Goal: Information Seeking & Learning: Learn about a topic

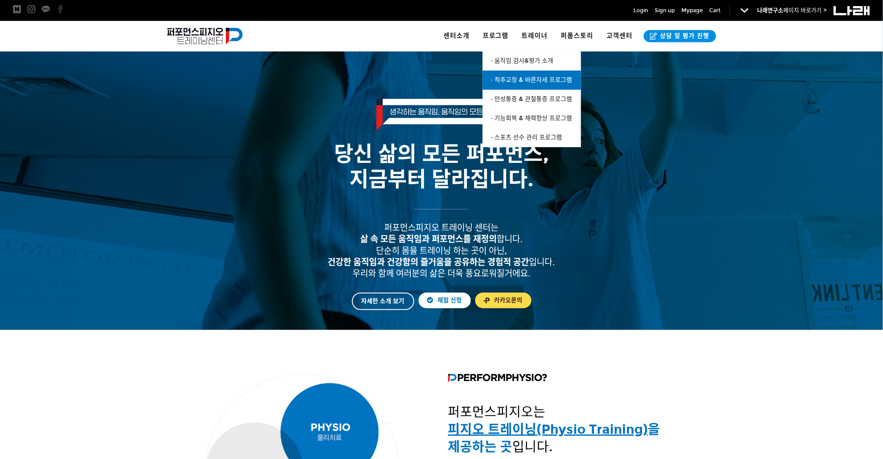
click at [509, 82] on span "· 척추교정 & 바른자세 프로그램" at bounding box center [531, 79] width 81 height 7
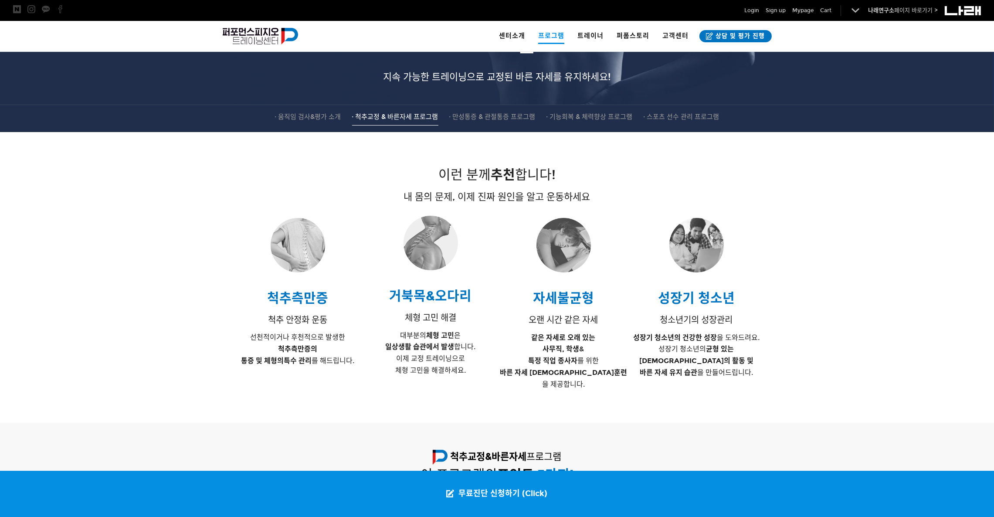
scroll to position [145, 0]
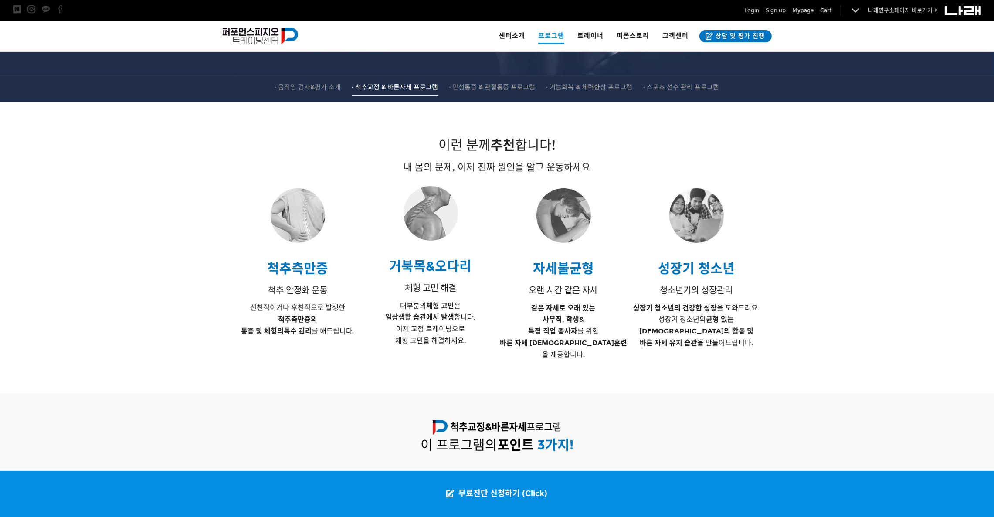
click at [193, 294] on div at bounding box center [497, 246] width 994 height 236
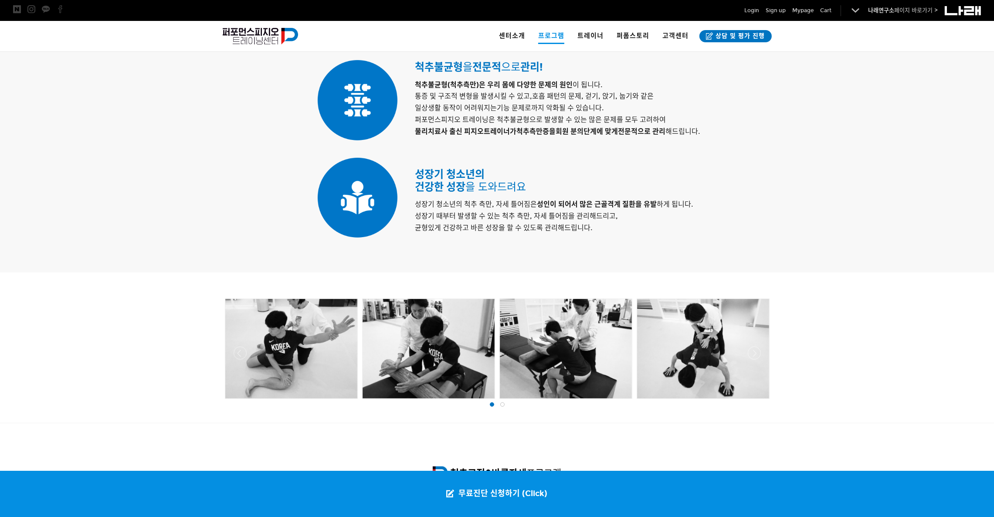
scroll to position [798, 0]
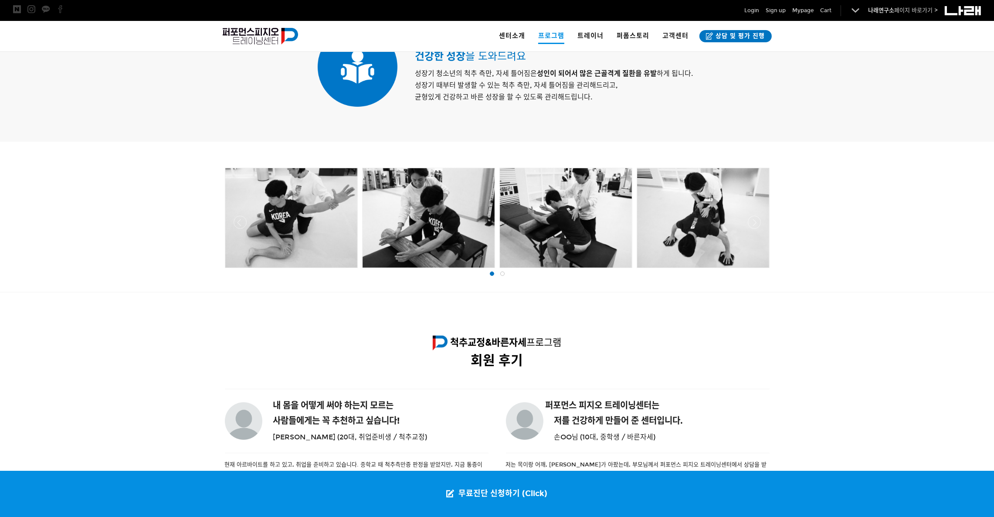
click at [270, 201] on div at bounding box center [291, 217] width 132 height 99
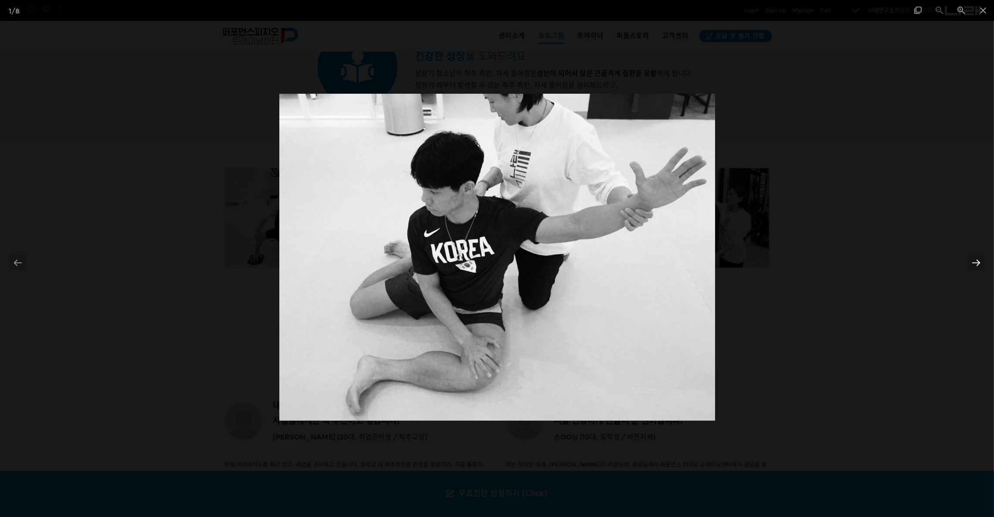
click at [882, 264] on div at bounding box center [976, 262] width 18 height 17
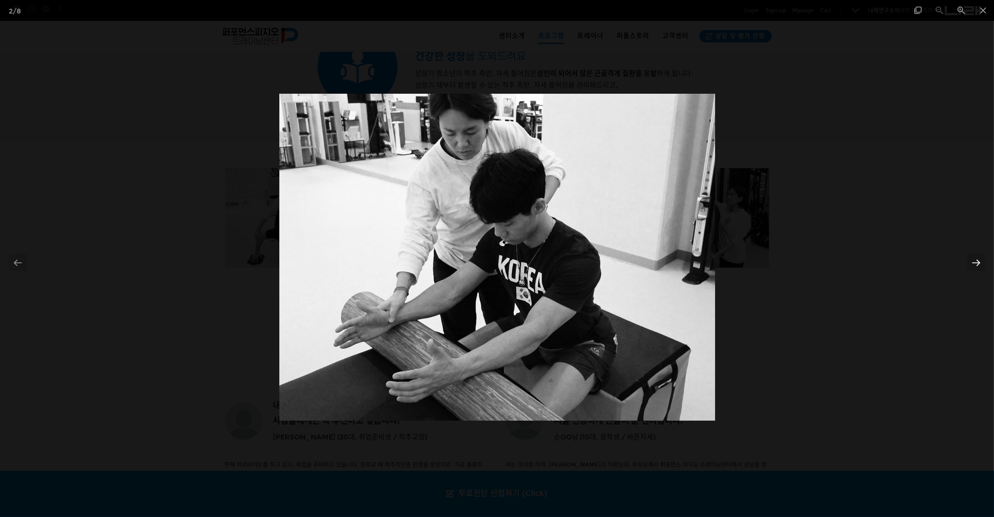
click at [882, 264] on div at bounding box center [976, 262] width 18 height 17
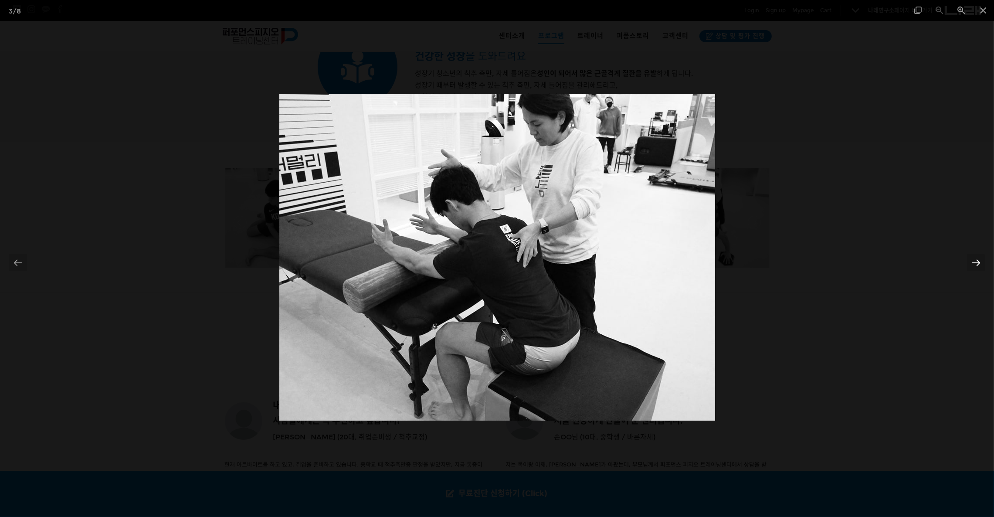
click at [882, 264] on div at bounding box center [976, 262] width 18 height 17
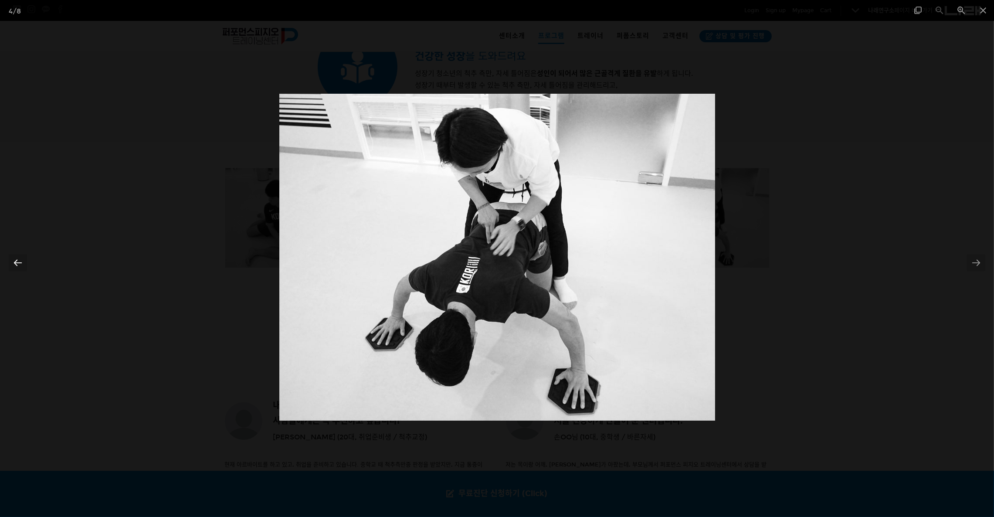
click at [14, 254] on div at bounding box center [18, 262] width 18 height 17
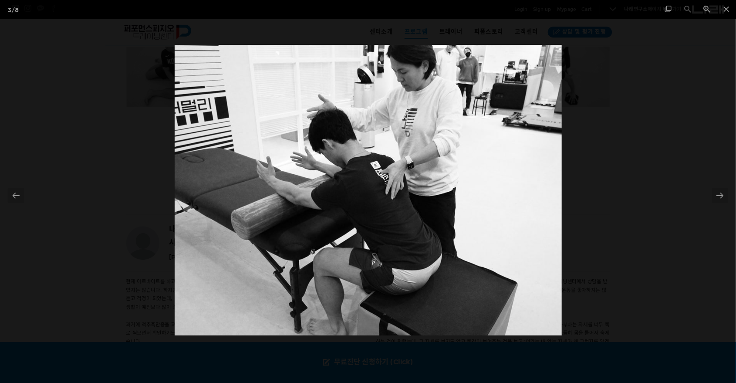
scroll to position [1048, 0]
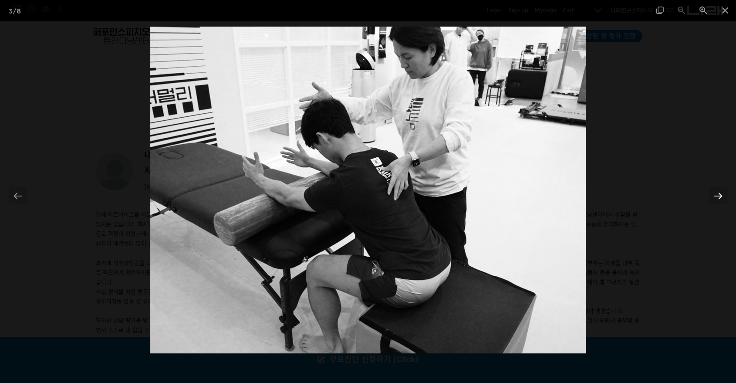
click at [714, 189] on div at bounding box center [718, 195] width 18 height 17
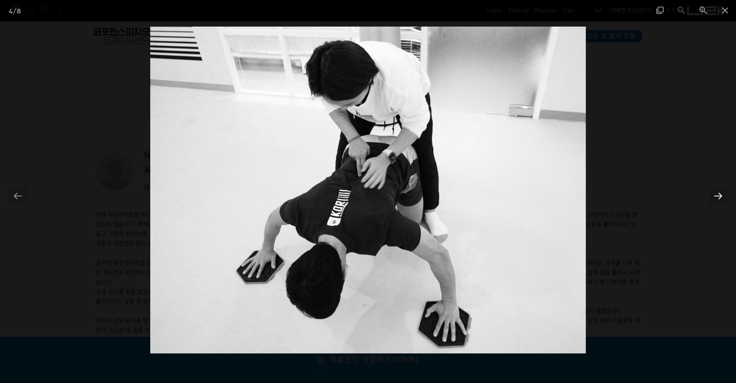
click at [710, 191] on div at bounding box center [718, 195] width 18 height 17
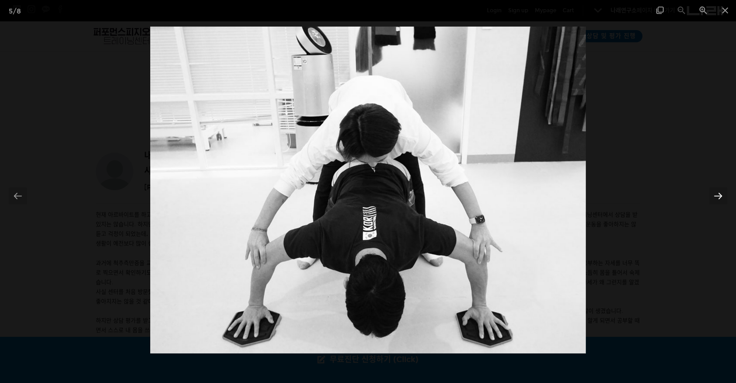
click at [710, 191] on div at bounding box center [718, 195] width 18 height 17
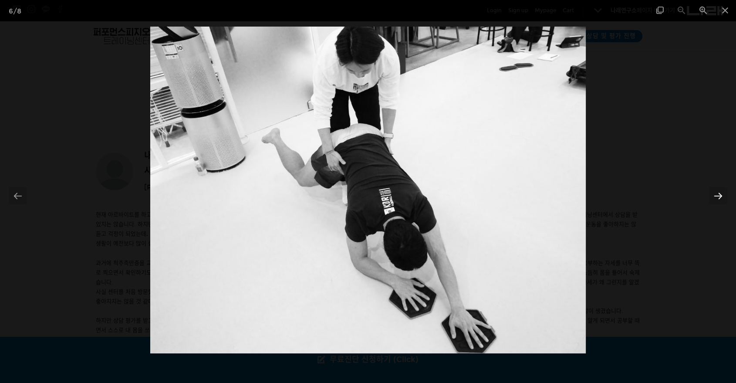
click at [710, 191] on div at bounding box center [718, 195] width 18 height 17
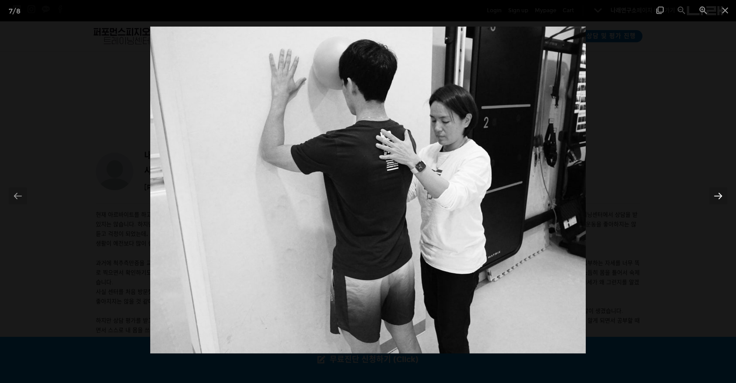
click at [710, 191] on div at bounding box center [718, 195] width 18 height 17
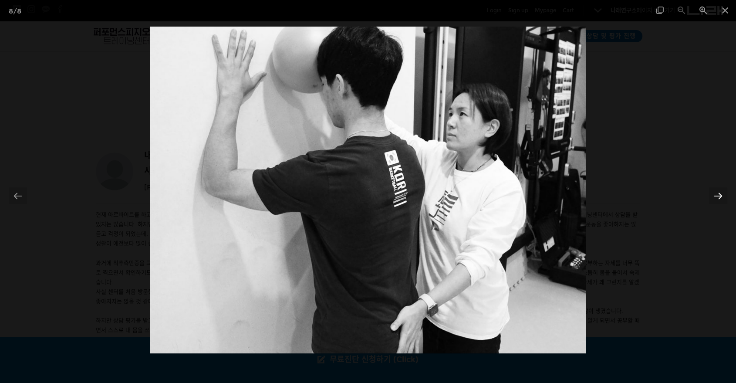
click at [710, 191] on div at bounding box center [718, 195] width 18 height 17
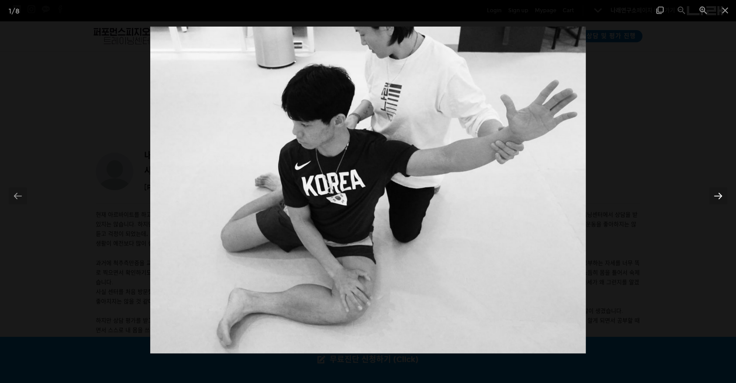
click at [710, 191] on div at bounding box center [718, 195] width 18 height 17
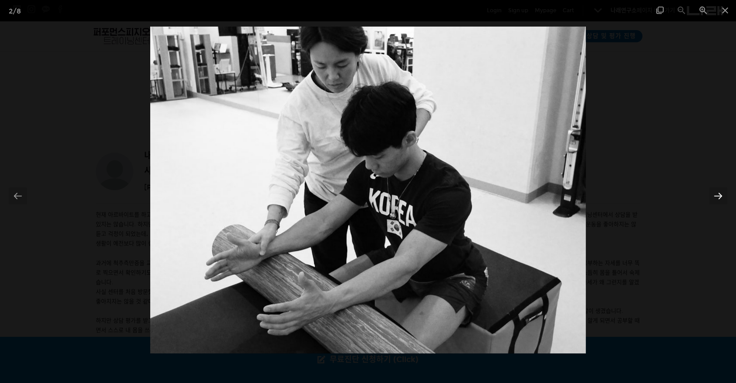
click at [710, 191] on div at bounding box center [718, 195] width 18 height 17
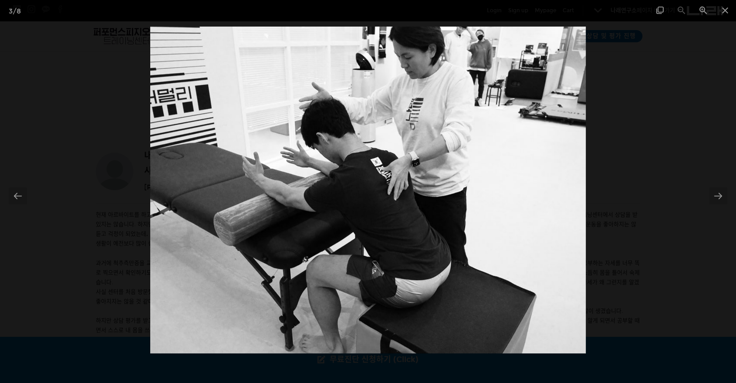
click at [686, 54] on div at bounding box center [368, 191] width 736 height 383
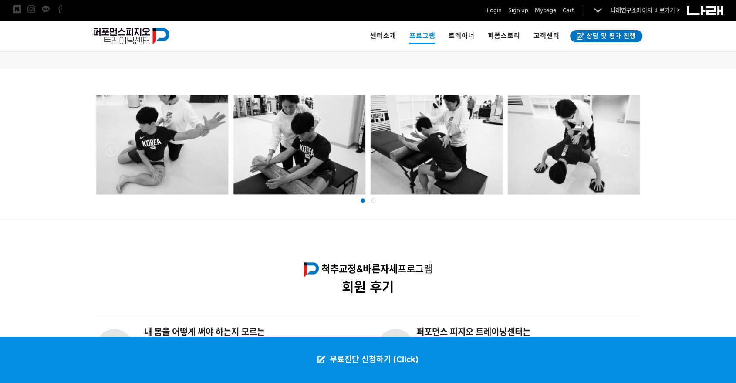
scroll to position [822, 0]
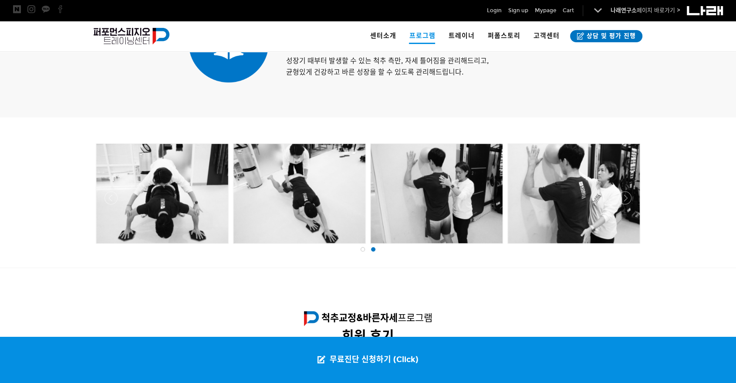
click at [469, 181] on div at bounding box center [437, 193] width 132 height 99
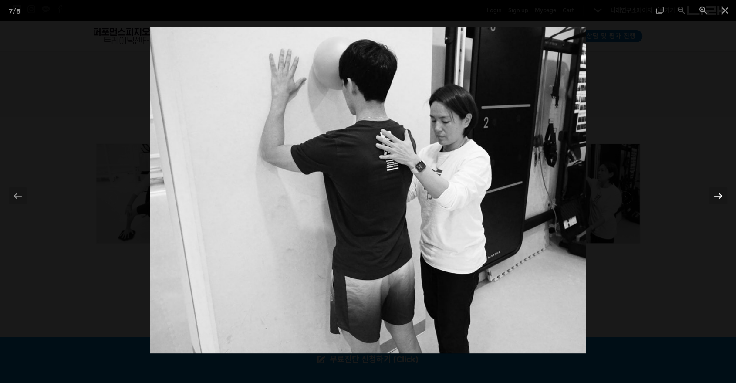
click at [720, 195] on div at bounding box center [718, 195] width 18 height 17
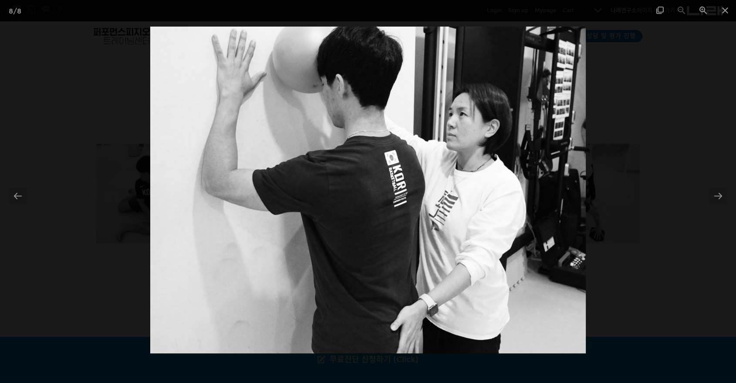
click at [31, 190] on div at bounding box center [368, 191] width 736 height 383
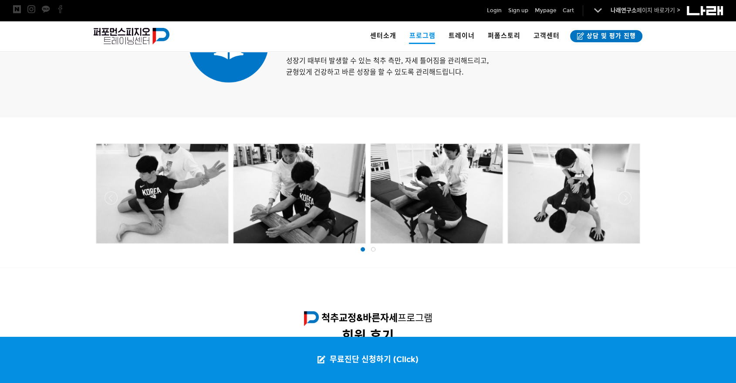
click at [578, 193] on div at bounding box center [642, 193] width 2195 height 105
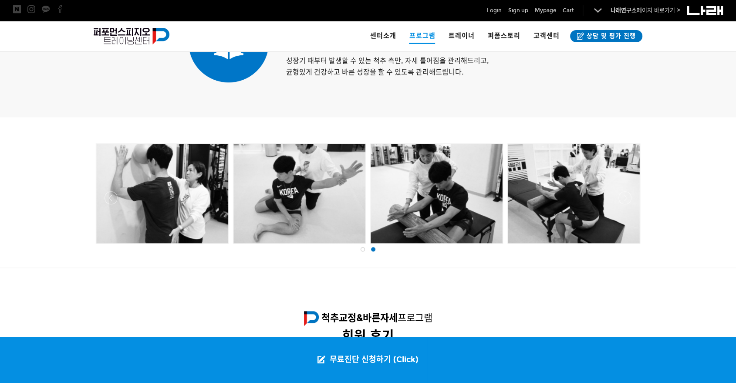
click at [610, 188] on div at bounding box center [574, 193] width 132 height 99
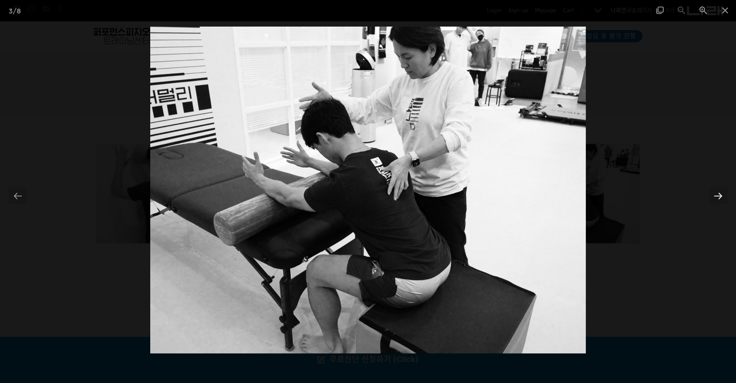
click at [718, 196] on div at bounding box center [718, 195] width 18 height 17
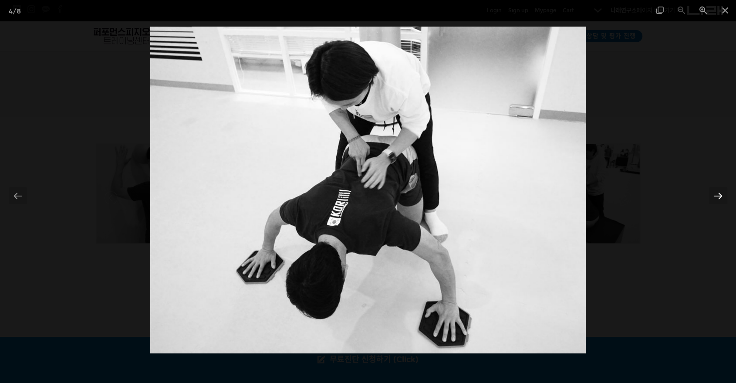
click at [718, 196] on div at bounding box center [718, 195] width 18 height 17
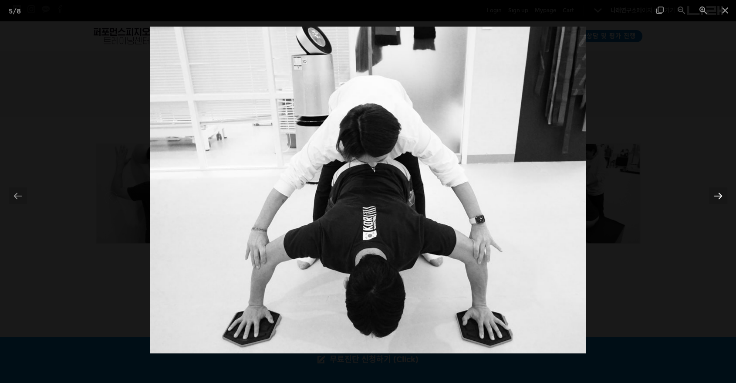
click at [718, 196] on div at bounding box center [718, 195] width 18 height 17
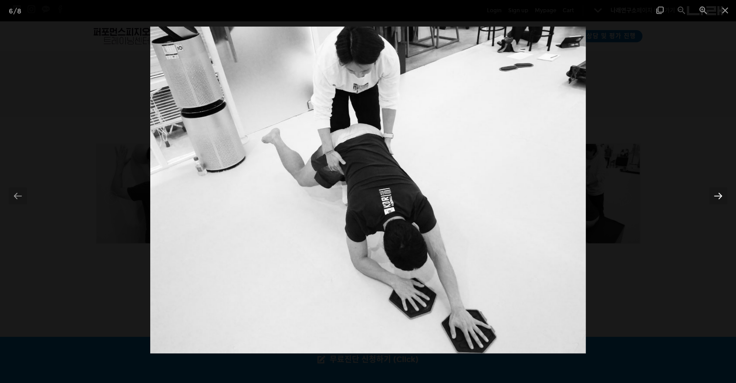
click at [718, 196] on div at bounding box center [718, 195] width 18 height 17
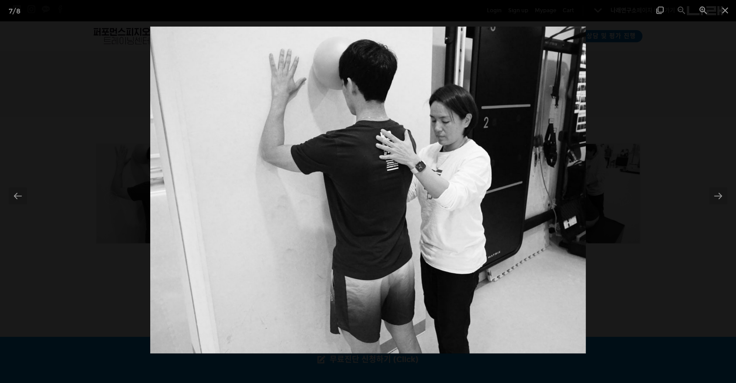
click at [127, 68] on div at bounding box center [368, 191] width 736 height 383
